Goal: Information Seeking & Learning: Learn about a topic

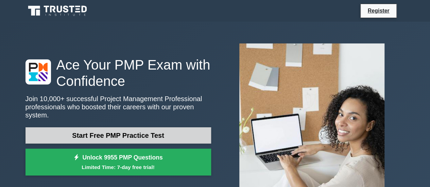
click at [121, 134] on link "Start Free PMP Practice Test" at bounding box center [117, 135] width 185 height 16
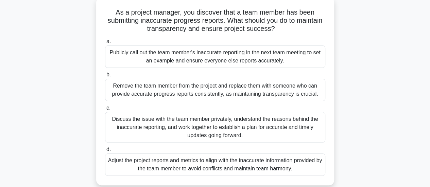
scroll to position [43, 0]
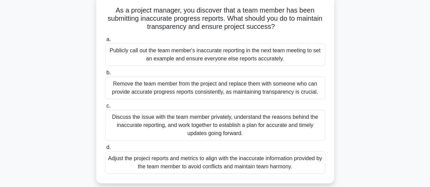
click at [268, 117] on div "Discuss the issue with the team member privately, understand the reasons behind…" at bounding box center [215, 125] width 220 height 31
click at [105, 108] on input "c. Discuss the issue with the team member privately, understand the reasons beh…" at bounding box center [105, 106] width 0 height 4
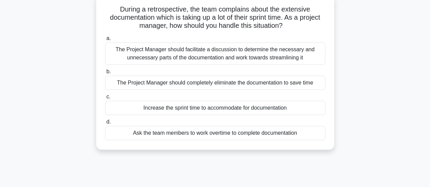
scroll to position [45, 0]
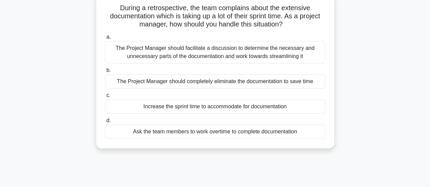
click at [258, 47] on div "The Project Manager should facilitate a discussion to determine the necessary a…" at bounding box center [215, 52] width 220 height 22
click at [105, 39] on input "a. The Project Manager should facilitate a discussion to determine the necessar…" at bounding box center [105, 37] width 0 height 4
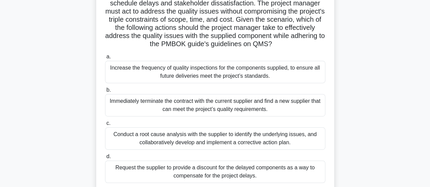
scroll to position [128, 0]
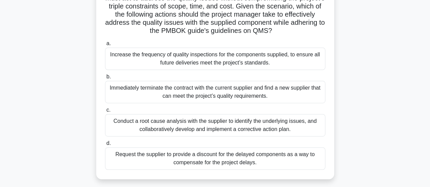
click at [239, 126] on div "Conduct a root cause analysis with the supplier to identify the underlying issu…" at bounding box center [215, 125] width 220 height 22
click at [105, 112] on input "c. Conduct a root cause analysis with the supplier to identify the underlying i…" at bounding box center [105, 110] width 0 height 4
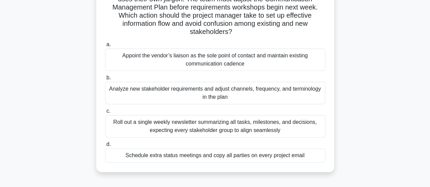
scroll to position [48, 0]
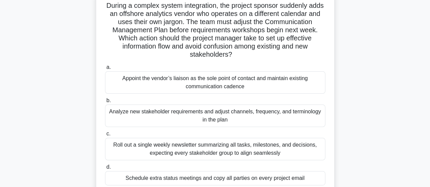
click at [274, 115] on div "Analyze new stakeholder requirements and adjust channels, frequency, and termin…" at bounding box center [215, 116] width 220 height 22
click at [105, 103] on input "b. Analyze new stakeholder requirements and adjust channels, frequency, and ter…" at bounding box center [105, 100] width 0 height 4
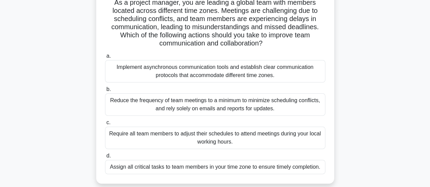
scroll to position [53, 0]
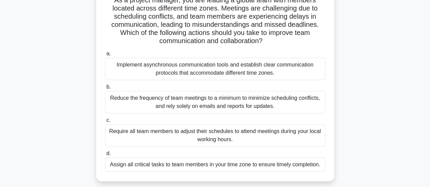
click at [203, 65] on div "Implement asynchronous communication tools and establish clear communication pr…" at bounding box center [215, 69] width 220 height 22
click at [105, 56] on input "a. Implement asynchronous communication tools and establish clear communication…" at bounding box center [105, 54] width 0 height 4
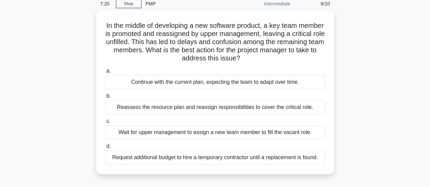
scroll to position [32, 0]
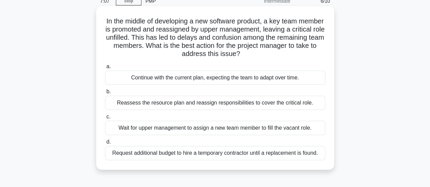
click at [187, 103] on div "Reassess the resource plan and reassign responsibilities to cover the critical …" at bounding box center [215, 103] width 220 height 14
click at [105, 94] on input "b. Reassess the resource plan and reassign responsibilities to cover the critic…" at bounding box center [105, 92] width 0 height 4
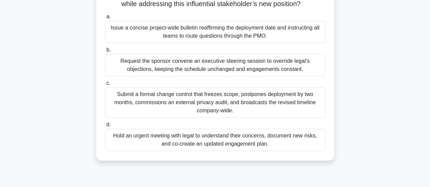
scroll to position [93, 0]
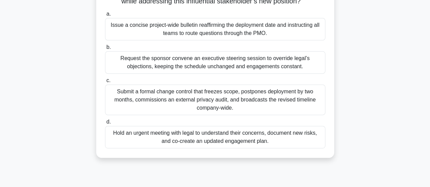
click at [243, 148] on div "Hold an urgent meeting with legal to understand their concerns, document new ri…" at bounding box center [215, 137] width 220 height 22
click at [105, 124] on input "d. Hold an urgent meeting with legal to understand their concerns, document new…" at bounding box center [105, 122] width 0 height 4
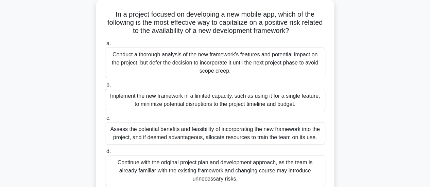
scroll to position [41, 0]
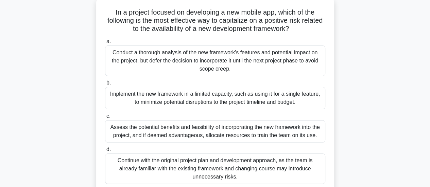
click at [225, 123] on div "Assess the potential benefits and feasibility of incorporating the new framewor…" at bounding box center [215, 131] width 220 height 22
click at [105, 119] on input "c. Assess the potential benefits and feasibility of incorporating the new frame…" at bounding box center [105, 116] width 0 height 4
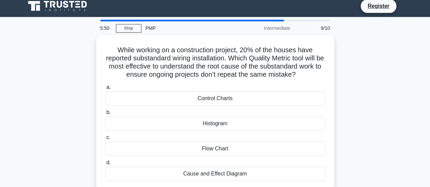
scroll to position [0, 0]
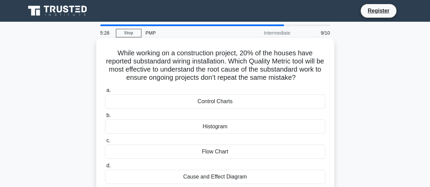
click at [229, 176] on div "Cause and Effect Diagram" at bounding box center [215, 177] width 220 height 14
click at [105, 168] on input "d. Cause and Effect Diagram" at bounding box center [105, 166] width 0 height 4
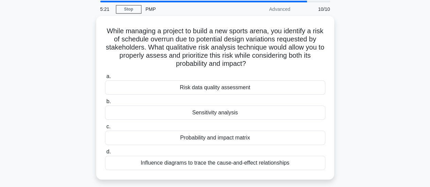
scroll to position [23, 0]
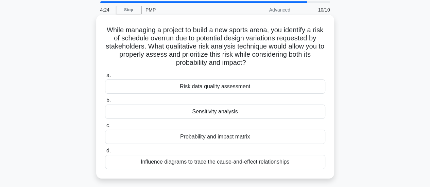
click at [232, 133] on div "Probability and impact matrix" at bounding box center [215, 137] width 220 height 14
click at [105, 128] on input "c. Probability and impact matrix" at bounding box center [105, 126] width 0 height 4
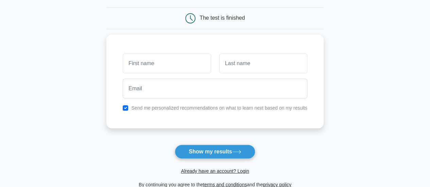
scroll to position [31, 0]
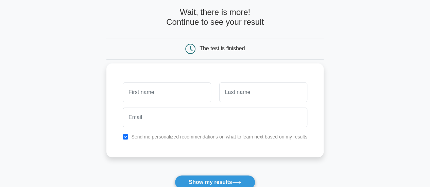
click at [186, 87] on input "text" at bounding box center [167, 93] width 88 height 20
type input "in"
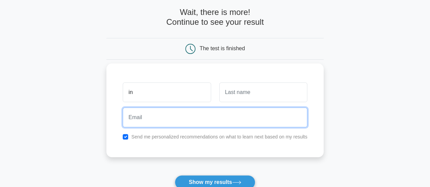
click at [166, 118] on input "email" at bounding box center [215, 118] width 184 height 20
type input "feki.iness@gmail.com"
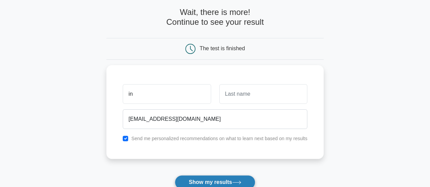
click at [213, 184] on button "Show my results" at bounding box center [215, 182] width 80 height 14
type input "in"
click at [197, 179] on button "Show my results" at bounding box center [215, 182] width 80 height 14
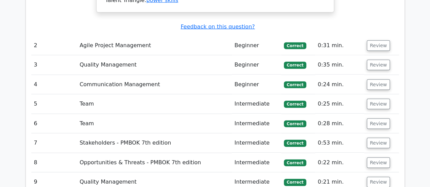
scroll to position [850, 0]
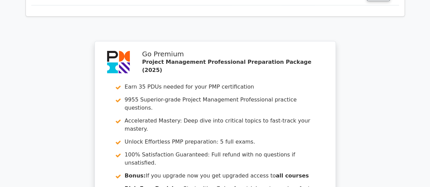
scroll to position [1266, 0]
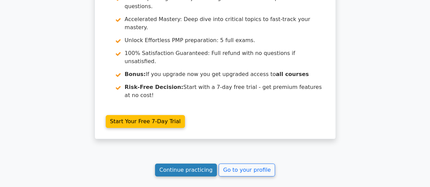
click at [191, 164] on link "Continue practicing" at bounding box center [186, 170] width 62 height 13
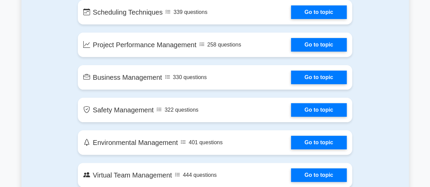
scroll to position [1427, 0]
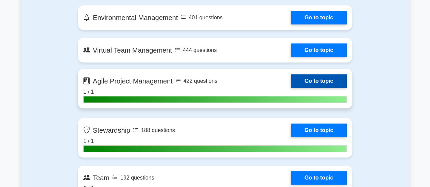
click at [339, 84] on link "Go to topic" at bounding box center [319, 81] width 56 height 14
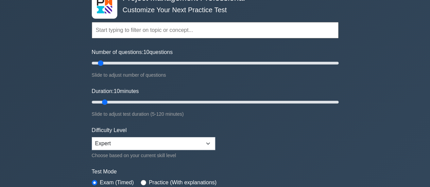
scroll to position [102, 0]
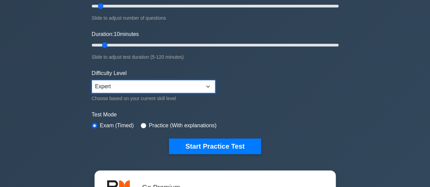
click at [209, 86] on select "Beginner Intermediate Expert" at bounding box center [153, 86] width 123 height 13
click at [92, 80] on select "Beginner Intermediate Expert" at bounding box center [153, 86] width 123 height 13
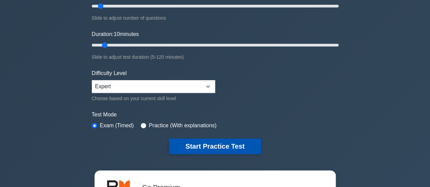
click at [215, 145] on button "Start Practice Test" at bounding box center [215, 147] width 92 height 16
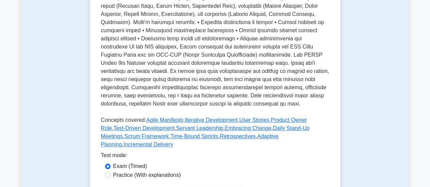
scroll to position [115, 0]
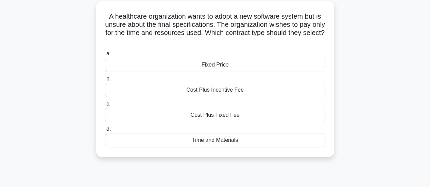
scroll to position [46, 0]
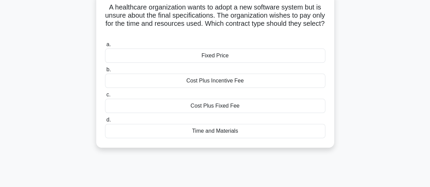
click at [221, 106] on div "Cost Plus Fixed Fee" at bounding box center [215, 106] width 220 height 14
click at [105, 97] on input "c. Cost Plus Fixed Fee" at bounding box center [105, 95] width 0 height 4
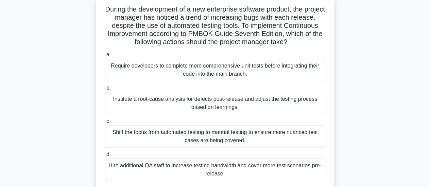
scroll to position [47, 0]
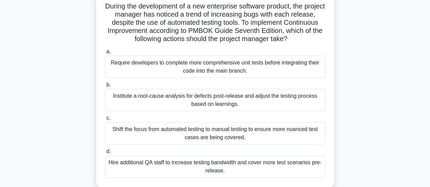
click at [225, 99] on div "Institute a root-cause analysis for defects post-release and adjust the testing…" at bounding box center [215, 100] width 220 height 22
click at [105, 87] on input "b. Institute a root-cause analysis for defects post-release and adjust the test…" at bounding box center [105, 85] width 0 height 4
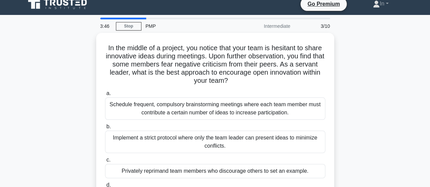
scroll to position [0, 0]
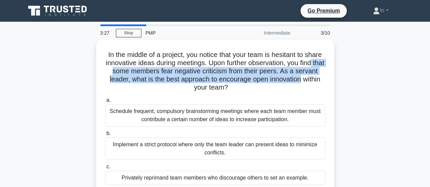
drag, startPoint x: 429, startPoint y: 66, endPoint x: 429, endPoint y: 81, distance: 15.3
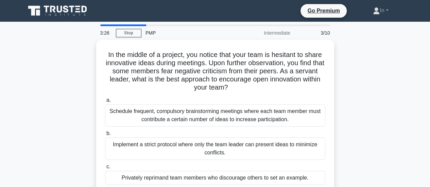
click at [394, 85] on div "In the middle of a project, you notice that your team is hesitant to share inno…" at bounding box center [214, 138] width 387 height 196
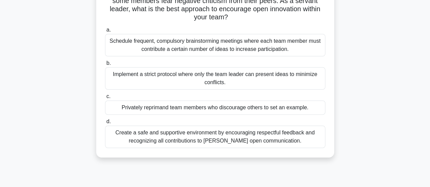
scroll to position [71, 0]
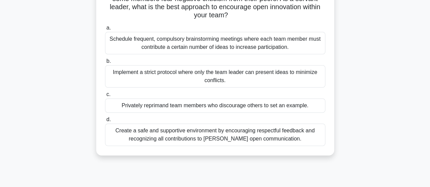
click at [241, 131] on div "Create a safe and supportive environment by encouraging respectful feedback and…" at bounding box center [215, 135] width 220 height 22
click at [105, 122] on input "d. Create a safe and supportive environment by encouraging respectful feedback …" at bounding box center [105, 119] width 0 height 4
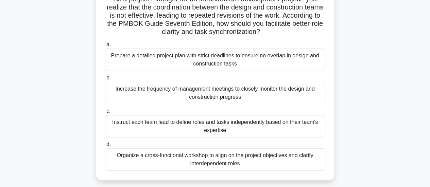
scroll to position [57, 0]
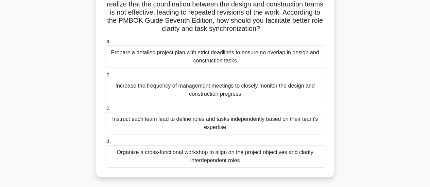
click at [208, 157] on div "Organize a cross-functional workshop to align on the project objectives and cla…" at bounding box center [215, 156] width 220 height 22
click at [105, 144] on input "d. Organize a cross-functional workshop to align on the project objectives and …" at bounding box center [105, 141] width 0 height 4
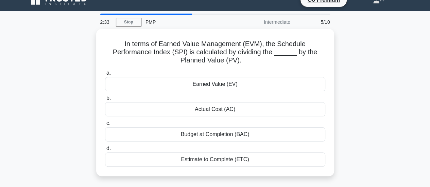
scroll to position [0, 0]
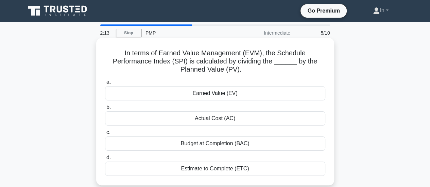
click at [179, 63] on h5 "In terms of Earned Value Management (EVM), the Schedule Performance Index (SPI)…" at bounding box center [214, 61] width 221 height 25
click at [254, 55] on h5 "In terms of Earned Value Management (EVM), the Schedule Performance Index (SPI)…" at bounding box center [214, 61] width 221 height 25
click at [219, 93] on div "Earned Value (EV)" at bounding box center [215, 93] width 220 height 14
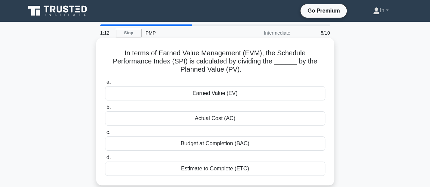
click at [105, 85] on input "a. Earned Value (EV)" at bounding box center [105, 82] width 0 height 4
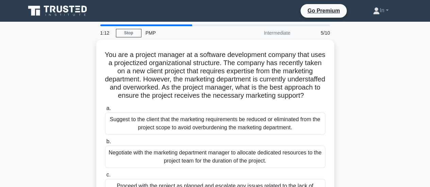
click at [219, 93] on h5 "You are a project manager at a software development company that uses a project…" at bounding box center [214, 76] width 221 height 50
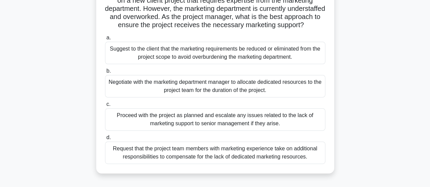
scroll to position [73, 0]
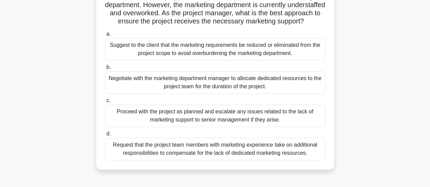
click at [234, 85] on div "Negotiate with the marketing department manager to allocate dedicated resources…" at bounding box center [215, 82] width 220 height 22
click at [105, 70] on input "b. Negotiate with the marketing department manager to allocate dedicated resour…" at bounding box center [105, 67] width 0 height 4
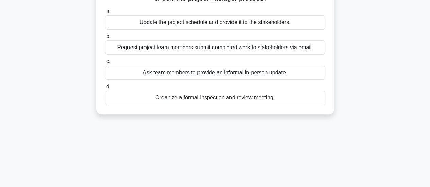
click at [234, 85] on label "d. Organize a formal inspection and review meeting." at bounding box center [215, 94] width 220 height 22
click at [105, 85] on input "d. Organize a formal inspection and review meeting." at bounding box center [105, 87] width 0 height 4
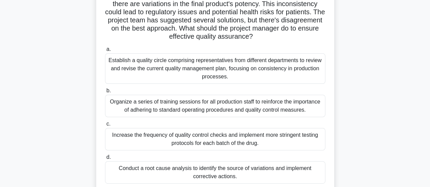
scroll to position [78, 0]
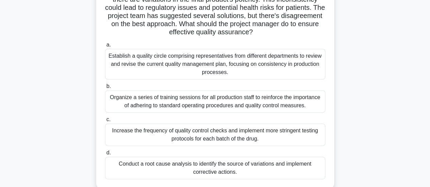
click at [233, 168] on div "Conduct a root cause analysis to identify the source of variations and implemen…" at bounding box center [215, 168] width 220 height 22
click at [105, 155] on input "d. Conduct a root cause analysis to identify the source of variations and imple…" at bounding box center [105, 153] width 0 height 4
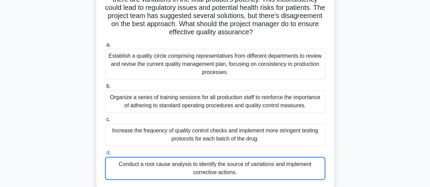
click at [233, 168] on div "Conduct a root cause analysis to identify the source of variations and implemen…" at bounding box center [215, 168] width 220 height 23
click at [105, 155] on input "d. Conduct a root cause analysis to identify the source of variations and imple…" at bounding box center [105, 153] width 0 height 4
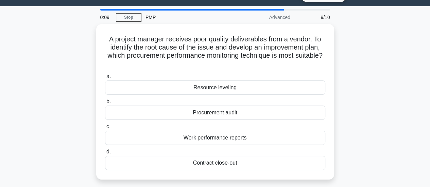
scroll to position [20, 0]
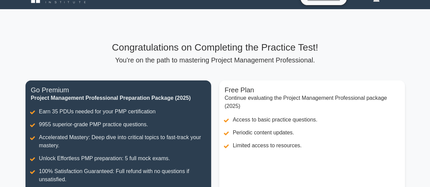
scroll to position [59, 0]
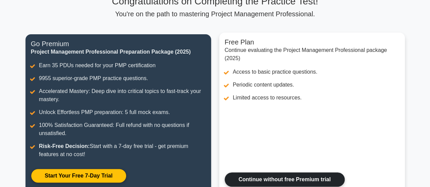
click at [309, 175] on link "Continue without free Premium trial" at bounding box center [284, 179] width 120 height 14
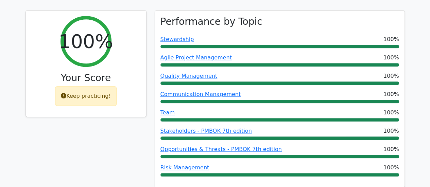
scroll to position [294, 0]
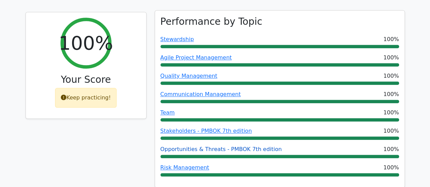
click at [238, 146] on link "Opportunities & Threats - PMBOK 7th edition" at bounding box center [220, 149] width 121 height 6
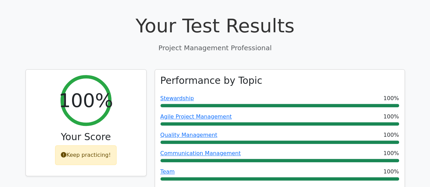
scroll to position [280, 0]
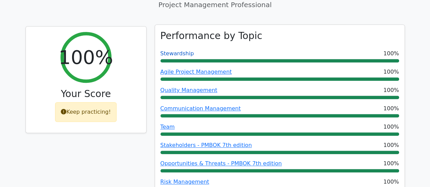
click at [185, 50] on link "Stewardship" at bounding box center [177, 53] width 34 height 6
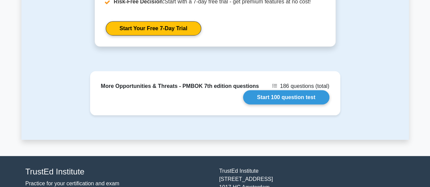
scroll to position [968, 0]
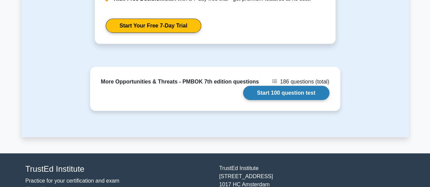
click at [277, 86] on link "Start 100 question test" at bounding box center [286, 93] width 86 height 14
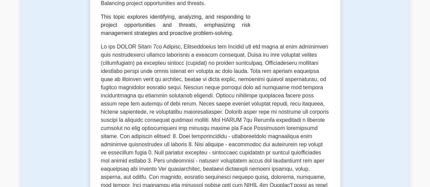
scroll to position [96, 0]
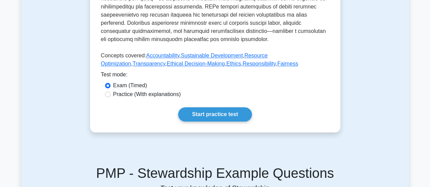
scroll to position [306, 0]
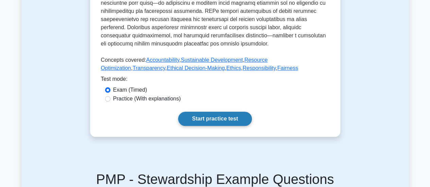
click at [218, 112] on link "Start practice test" at bounding box center [215, 119] width 74 height 14
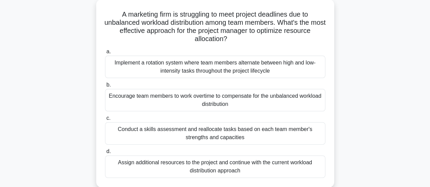
scroll to position [41, 0]
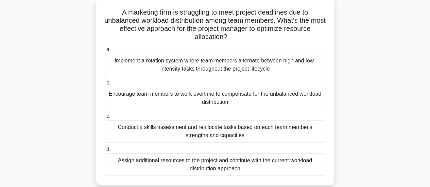
click at [238, 68] on div "Implement a rotation system where team members alternate between high and low-i…" at bounding box center [215, 65] width 220 height 22
click at [105, 52] on input "a. Implement a rotation system where team members alternate between high and lo…" at bounding box center [105, 50] width 0 height 4
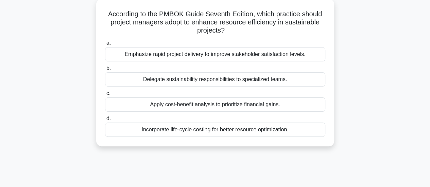
click at [238, 68] on label "b. Delegate sustainability responsibilities to specialized teams." at bounding box center [215, 75] width 220 height 22
click at [105, 68] on input "b. Delegate sustainability responsibilities to specialized teams." at bounding box center [105, 68] width 0 height 4
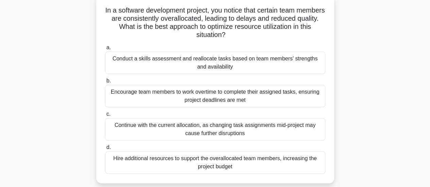
scroll to position [46, 0]
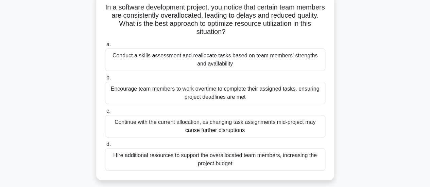
click at [255, 53] on div "Conduct a skills assessment and reallocate tasks based on team members' strengt…" at bounding box center [215, 60] width 220 height 22
click at [105, 47] on input "a. Conduct a skills assessment and reallocate tasks based on team members' stre…" at bounding box center [105, 44] width 0 height 4
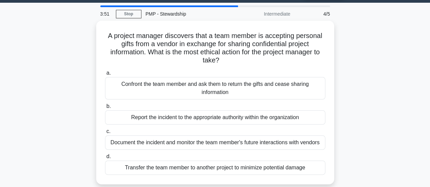
scroll to position [20, 0]
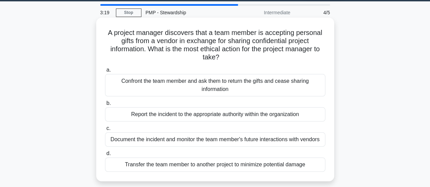
click at [220, 86] on div "Confront the team member and ask them to return the gifts and cease sharing inf…" at bounding box center [215, 85] width 220 height 22
click at [105, 72] on input "a. Confront the team member and ask them to return the gifts and cease sharing …" at bounding box center [105, 70] width 0 height 4
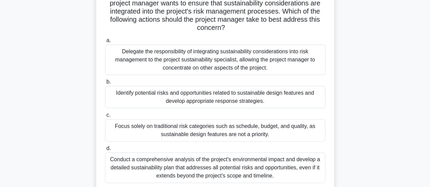
scroll to position [84, 0]
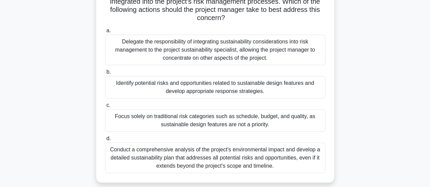
click at [215, 147] on div "Conduct a comprehensive analysis of the project's environmental impact and deve…" at bounding box center [215, 158] width 220 height 31
click at [105, 141] on input "d. Conduct a comprehensive analysis of the project's environmental impact and d…" at bounding box center [105, 139] width 0 height 4
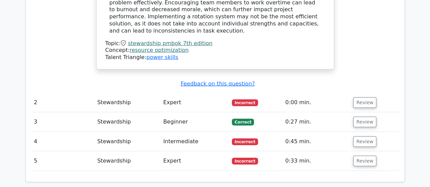
scroll to position [801, 0]
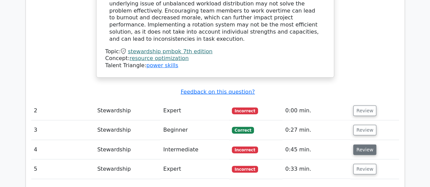
click at [365, 145] on button "Review" at bounding box center [364, 150] width 23 height 11
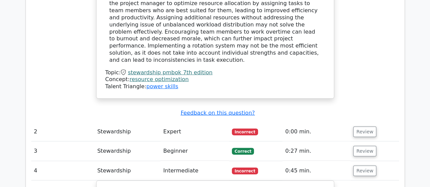
scroll to position [811, 0]
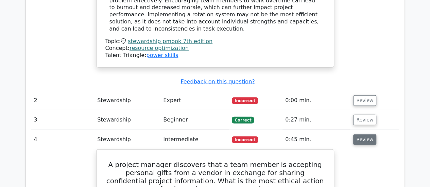
click at [367, 134] on button "Review" at bounding box center [364, 139] width 23 height 11
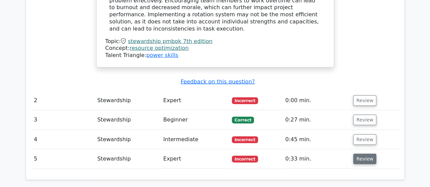
click at [364, 154] on button "Review" at bounding box center [364, 159] width 23 height 11
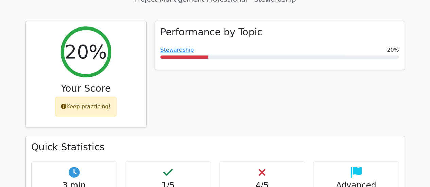
scroll to position [245, 0]
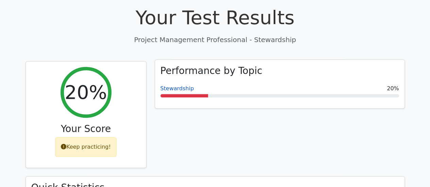
click at [181, 85] on link "Stewardship" at bounding box center [177, 88] width 34 height 6
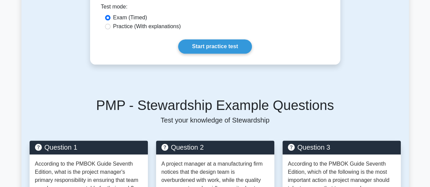
scroll to position [363, 0]
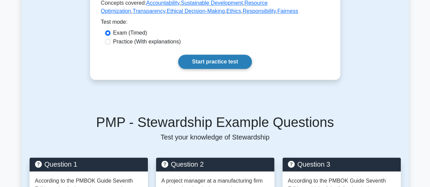
click at [239, 55] on link "Start practice test" at bounding box center [215, 62] width 74 height 14
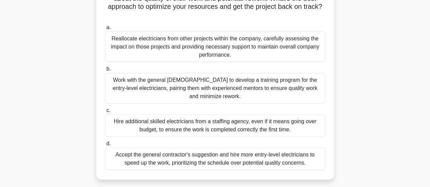
scroll to position [90, 0]
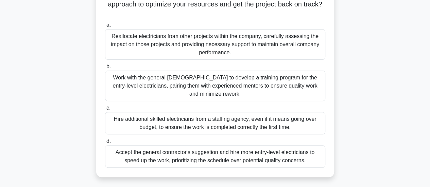
click at [251, 92] on div "Work with the general [DEMOGRAPHIC_DATA] to develop a training program for the …" at bounding box center [215, 86] width 220 height 31
click at [105, 69] on input "b. Work with the general contractor to develop a training program for the entry…" at bounding box center [105, 67] width 0 height 4
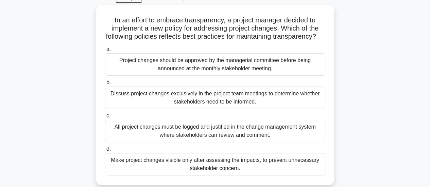
scroll to position [34, 0]
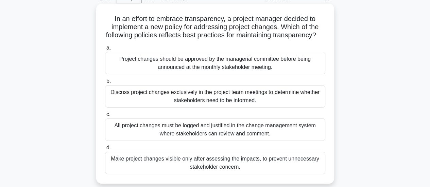
click at [270, 131] on div "All project changes must be logged and justified in the change management syste…" at bounding box center [215, 130] width 220 height 22
click at [105, 117] on input "c. All project changes must be logged and justified in the change management sy…" at bounding box center [105, 114] width 0 height 4
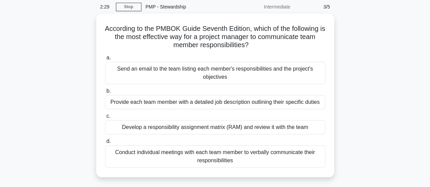
scroll to position [28, 0]
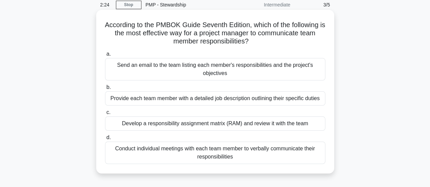
click at [230, 122] on div "Develop a responsibility assignment matrix (RAM) and review it with the team" at bounding box center [215, 123] width 220 height 14
click at [105, 115] on input "c. Develop a responsibility assignment matrix (RAM) and review it with the team" at bounding box center [105, 112] width 0 height 4
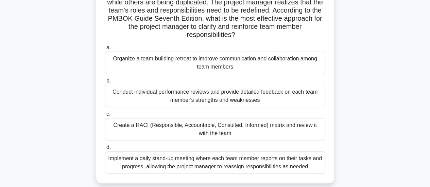
scroll to position [75, 0]
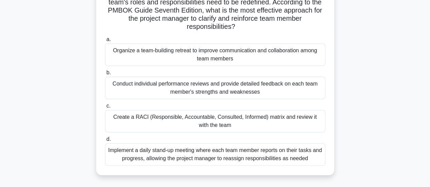
click at [243, 123] on div "Create a RACI (Responsible, Accountable, Consulted, Informed) matrix and review…" at bounding box center [215, 121] width 220 height 22
click at [105, 108] on input "c. Create a RACI (Responsible, Accountable, Consulted, Informed) matrix and rev…" at bounding box center [105, 106] width 0 height 4
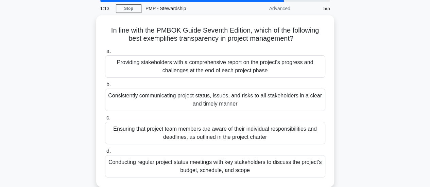
scroll to position [25, 0]
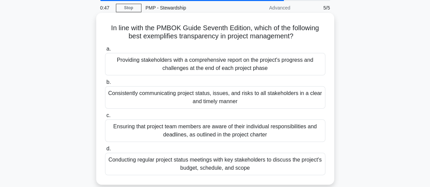
click at [260, 161] on div "Conducting regular project status meetings with key stakeholders to discuss the…" at bounding box center [215, 164] width 220 height 22
click at [105, 151] on input "d. Conducting regular project status meetings with key stakeholders to discuss …" at bounding box center [105, 149] width 0 height 4
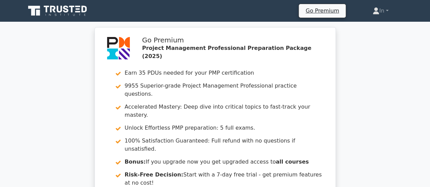
click at [429, 81] on div "Go Premium Project Management Professional Preparation Package (2025) Earn 35 P…" at bounding box center [215, 131] width 430 height 208
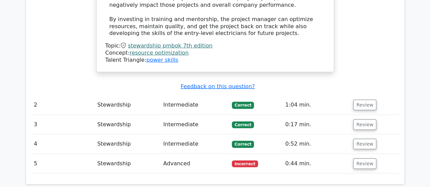
scroll to position [874, 0]
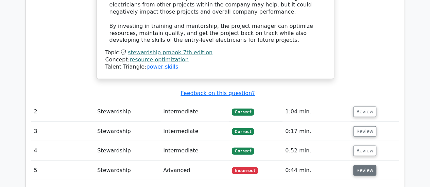
click at [364, 165] on button "Review" at bounding box center [364, 170] width 23 height 11
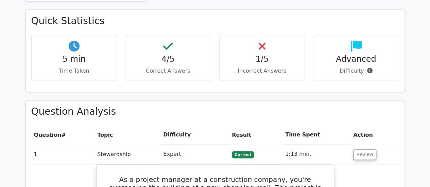
scroll to position [137, 0]
